Goal: Find specific page/section

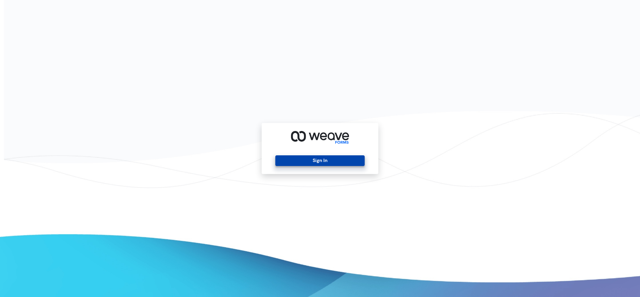
click at [312, 166] on div "Sign In" at bounding box center [320, 148] width 117 height 51
click at [312, 157] on button "Sign In" at bounding box center [319, 160] width 89 height 11
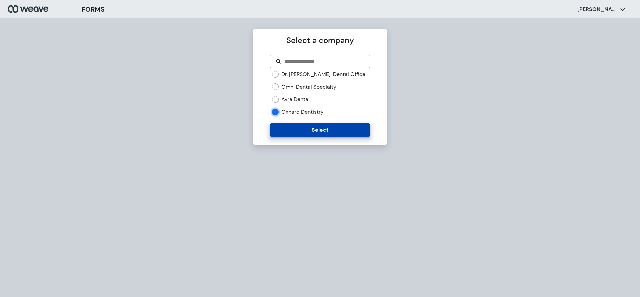
click at [286, 125] on button "Select" at bounding box center [320, 129] width 100 height 13
